Goal: Find specific page/section: Find specific page/section

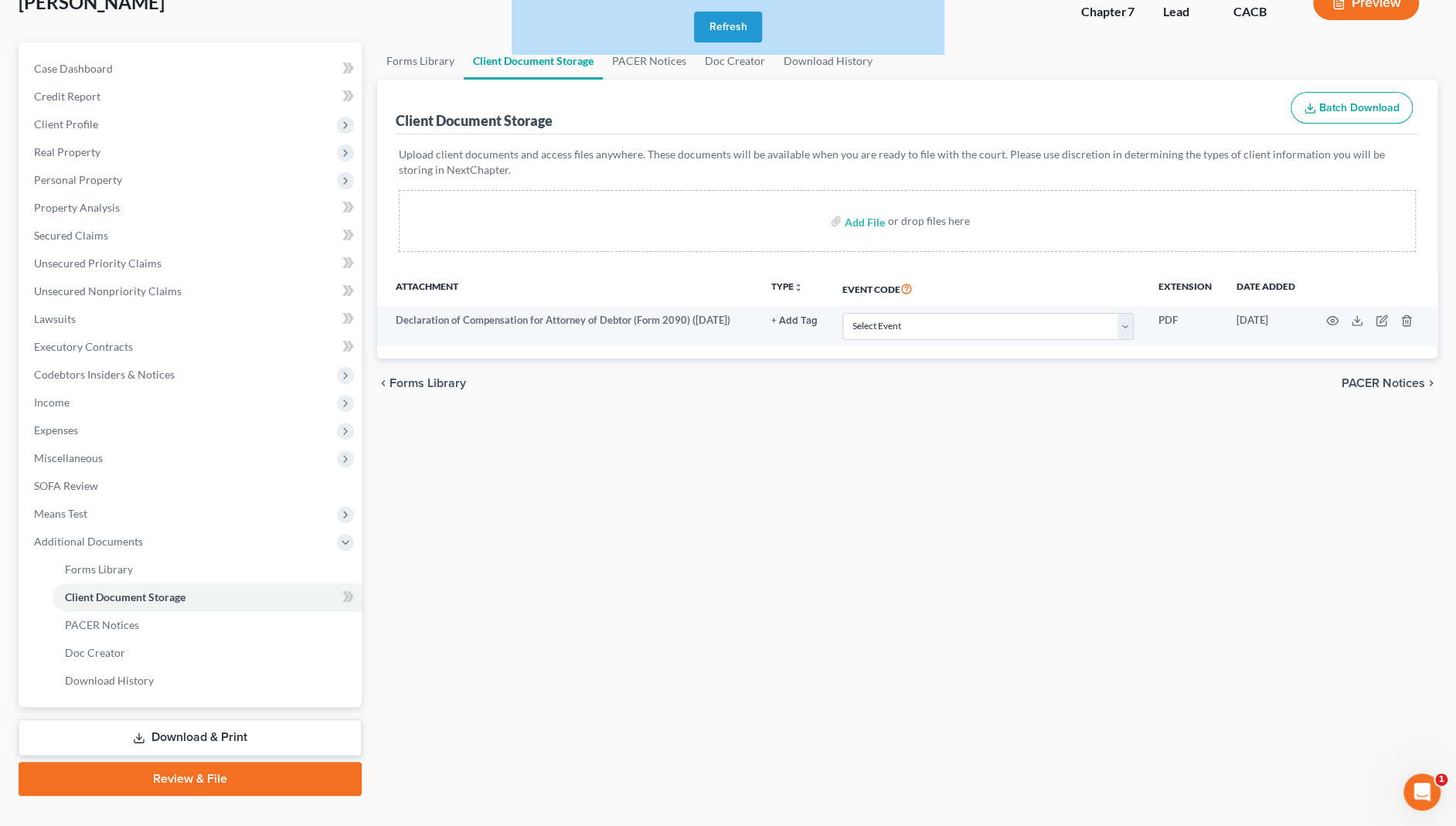
click at [744, 24] on button "Refresh" at bounding box center [728, 26] width 68 height 31
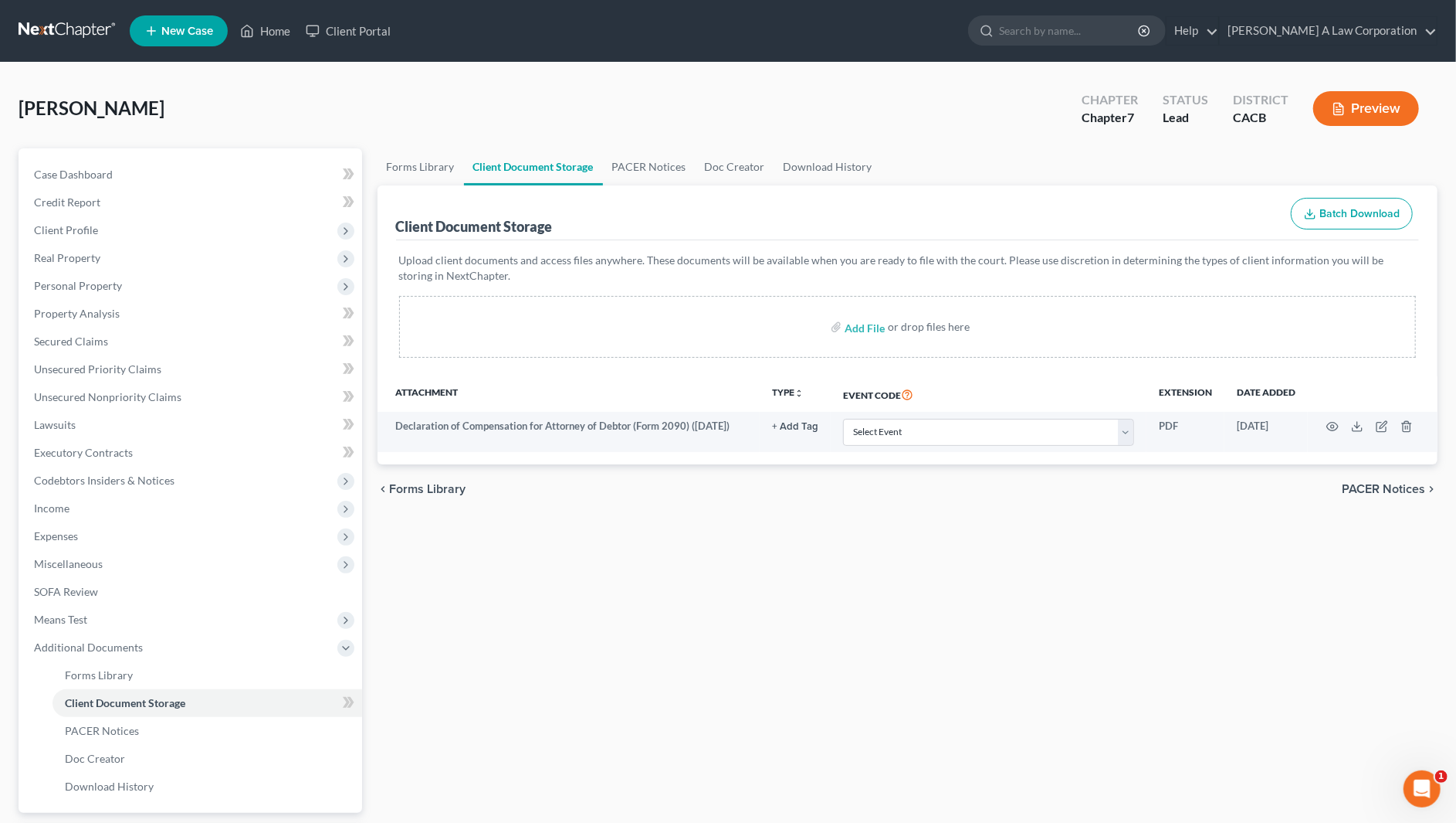
click at [926, 125] on div "[PERSON_NAME] Upgraded Chapter Chapter 7 Status Lead District CACB Preview" at bounding box center [728, 115] width 1420 height 67
click at [75, 46] on nav "Home New Case Client Portal [PERSON_NAME] A Law Corporation [EMAIL_ADDRESS][DOM…" at bounding box center [728, 31] width 1456 height 62
click at [64, 95] on div "[PERSON_NAME] Upgraded Chapter Chapter 7 Status Lead District CACB Preview" at bounding box center [728, 115] width 1420 height 67
click at [68, 197] on span "Credit Report" at bounding box center [66, 202] width 66 height 13
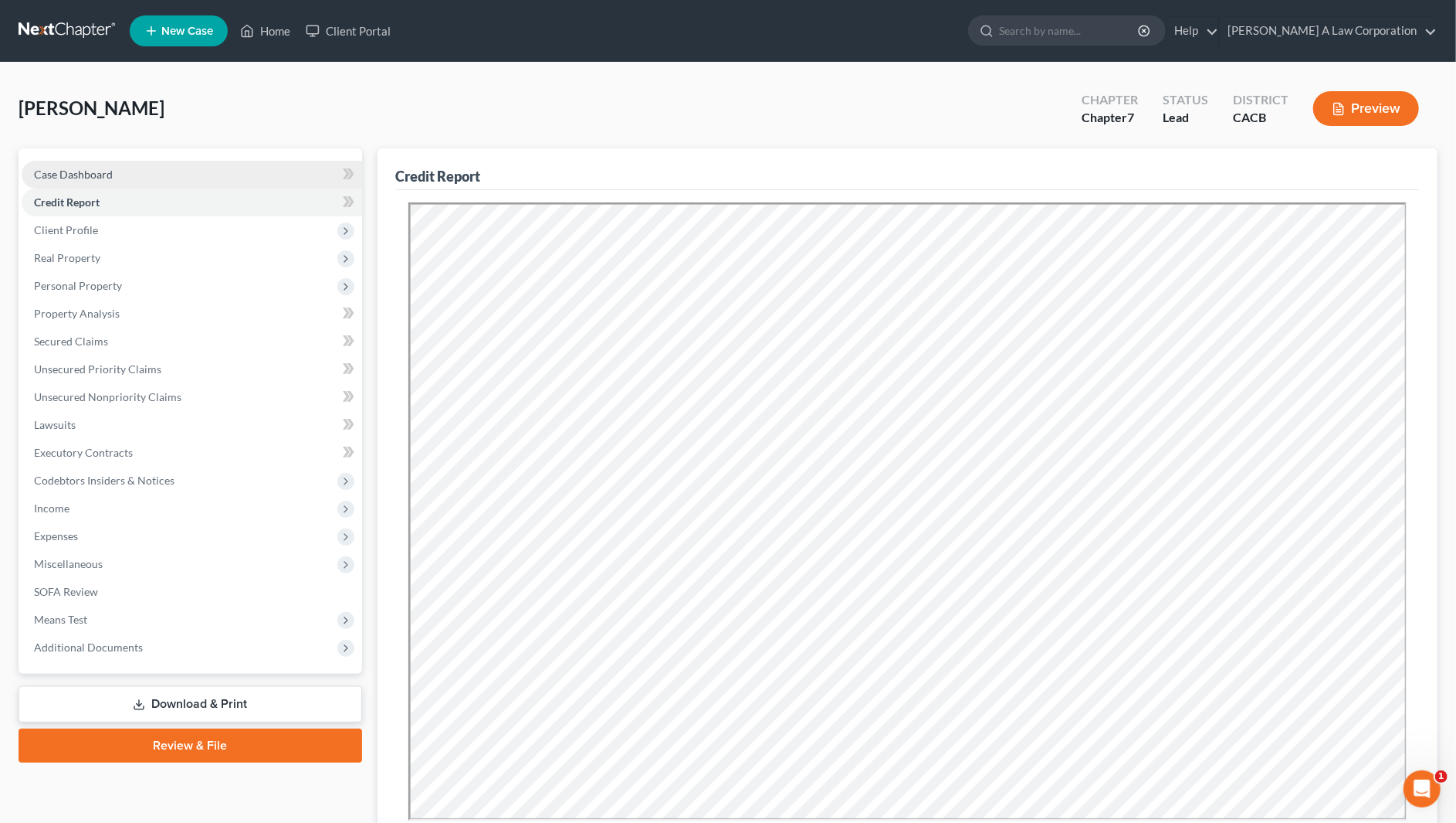
click at [80, 176] on span "Case Dashboard" at bounding box center [73, 174] width 79 height 13
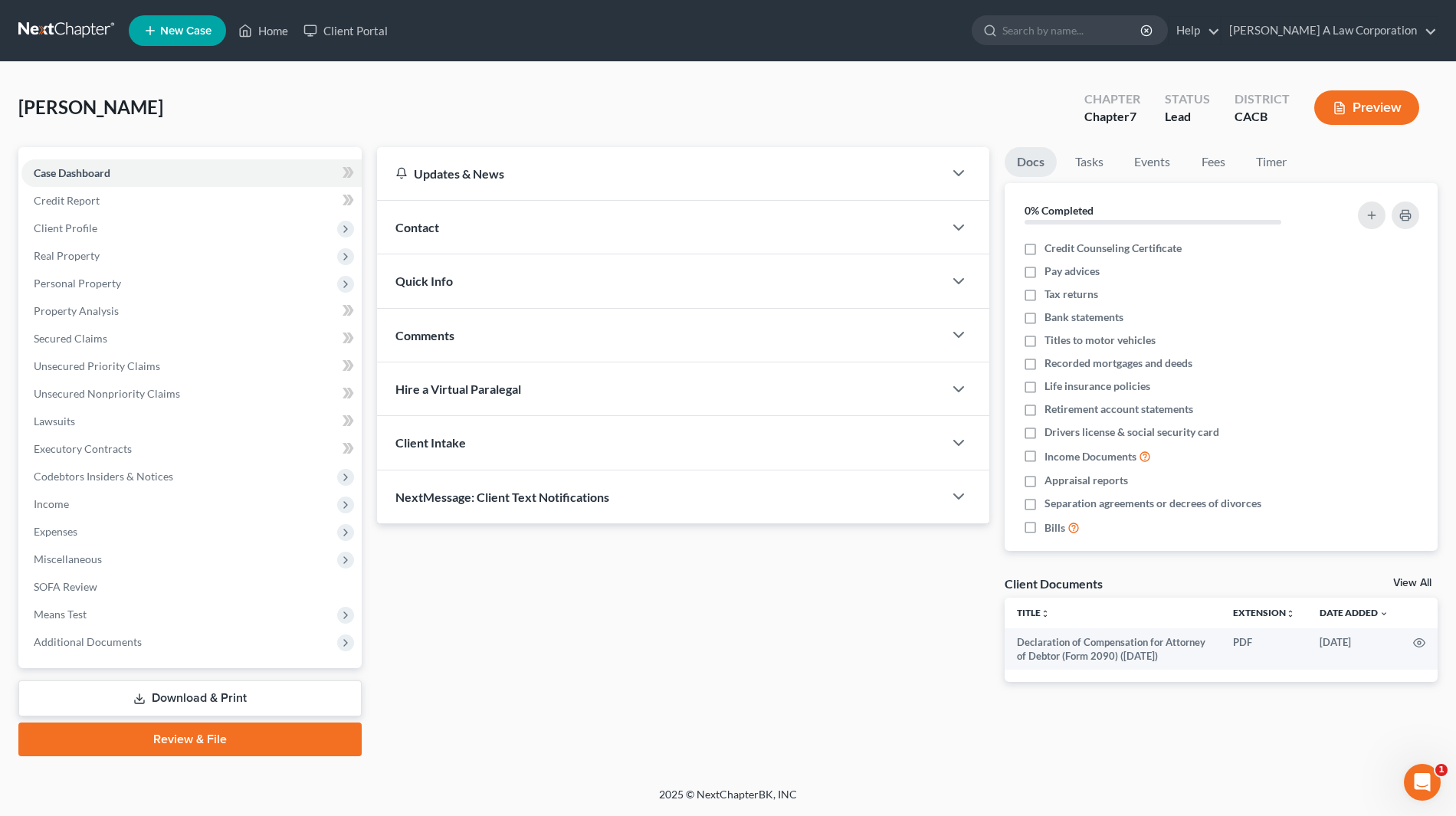
click at [952, 109] on div "[PERSON_NAME] Upgraded Chapter Chapter 7 Status Lead District CACB Preview" at bounding box center [728, 114] width 1419 height 67
